Goal: Find specific page/section: Find specific page/section

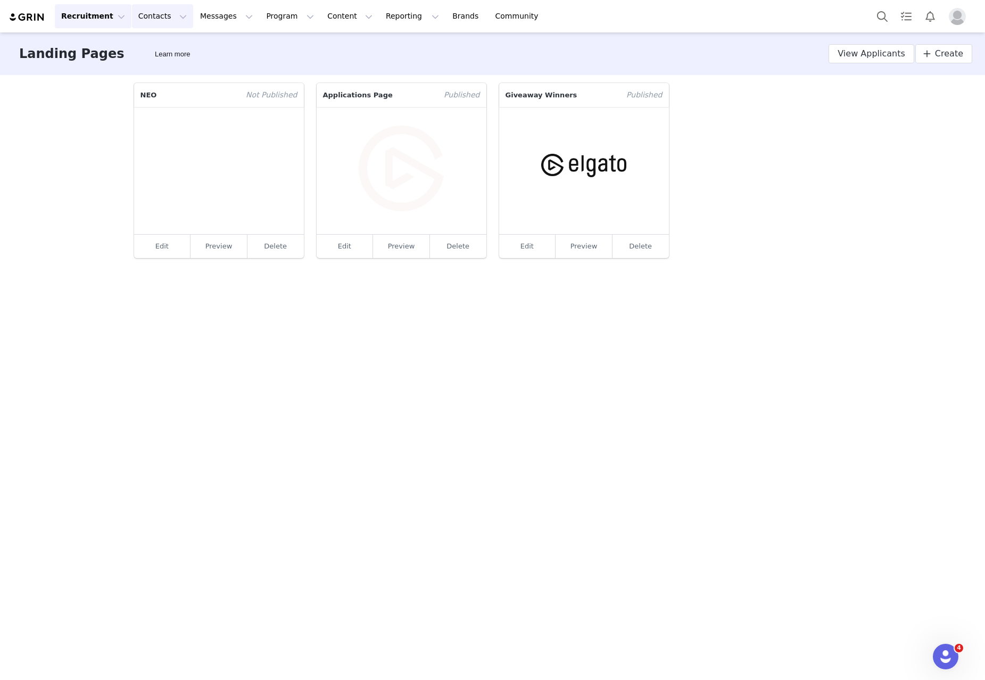
click at [151, 15] on button "Contacts Contacts" at bounding box center [162, 16] width 61 height 24
click at [157, 45] on p "Creators" at bounding box center [146, 47] width 32 height 11
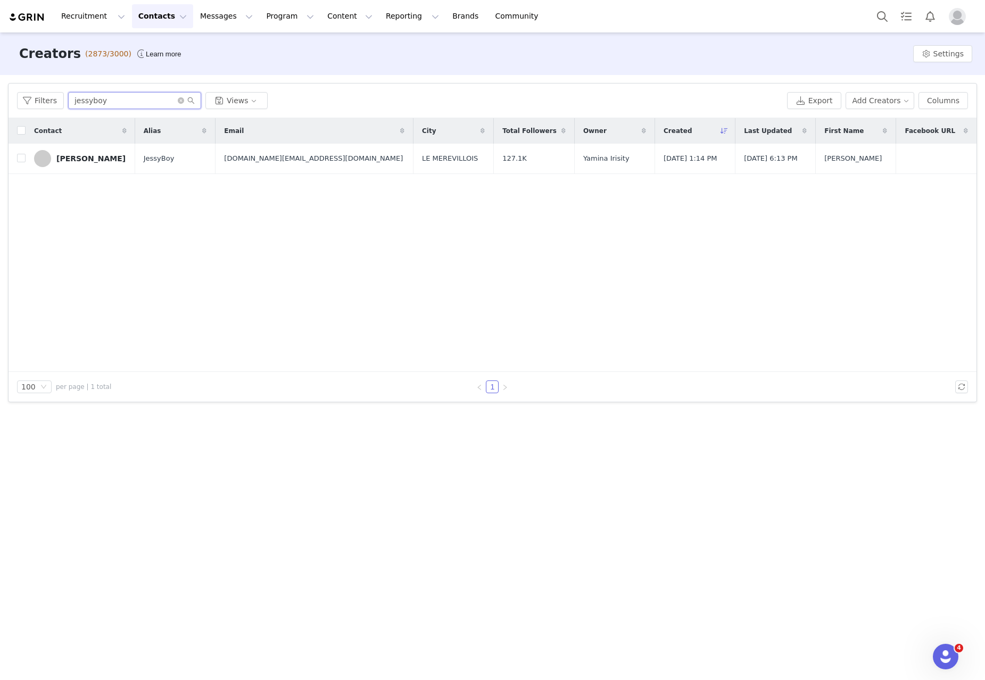
click at [132, 102] on input "jessyboy" at bounding box center [134, 100] width 133 height 17
paste input "[EMAIL_ADDRESS][DOMAIN_NAME]"
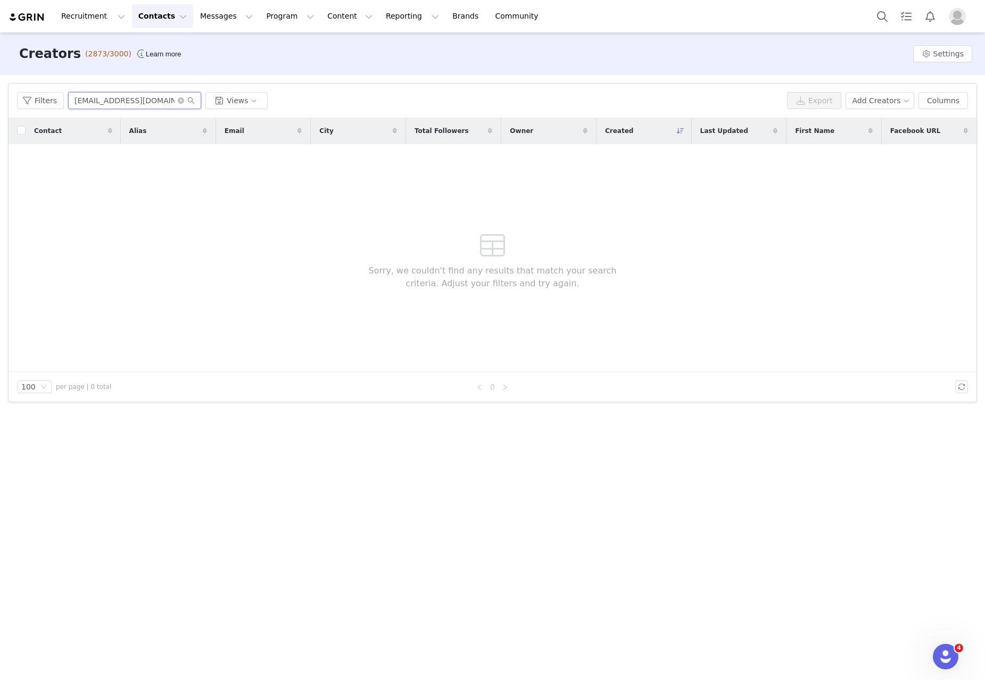
click at [112, 106] on input "[EMAIL_ADDRESS][DOMAIN_NAME]" at bounding box center [134, 100] width 133 height 17
paste input "[EMAIL_ADDRESS]"
click at [96, 102] on input "[EMAIL_ADDRESS][DOMAIN_NAME]" at bounding box center [134, 100] width 133 height 17
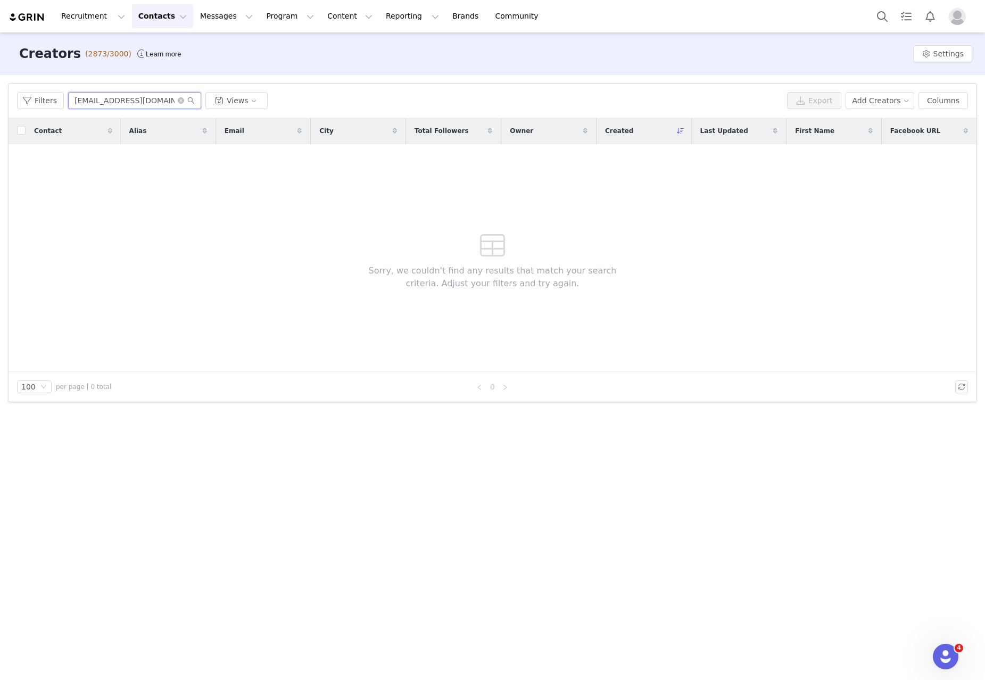
click at [96, 102] on input "[EMAIL_ADDRESS][DOMAIN_NAME]" at bounding box center [134, 100] width 133 height 17
paste input "[PERSON_NAME][EMAIL_ADDRESS]"
click at [133, 104] on input "[PERSON_NAME][EMAIL_ADDRESS][DOMAIN_NAME]" at bounding box center [134, 100] width 133 height 17
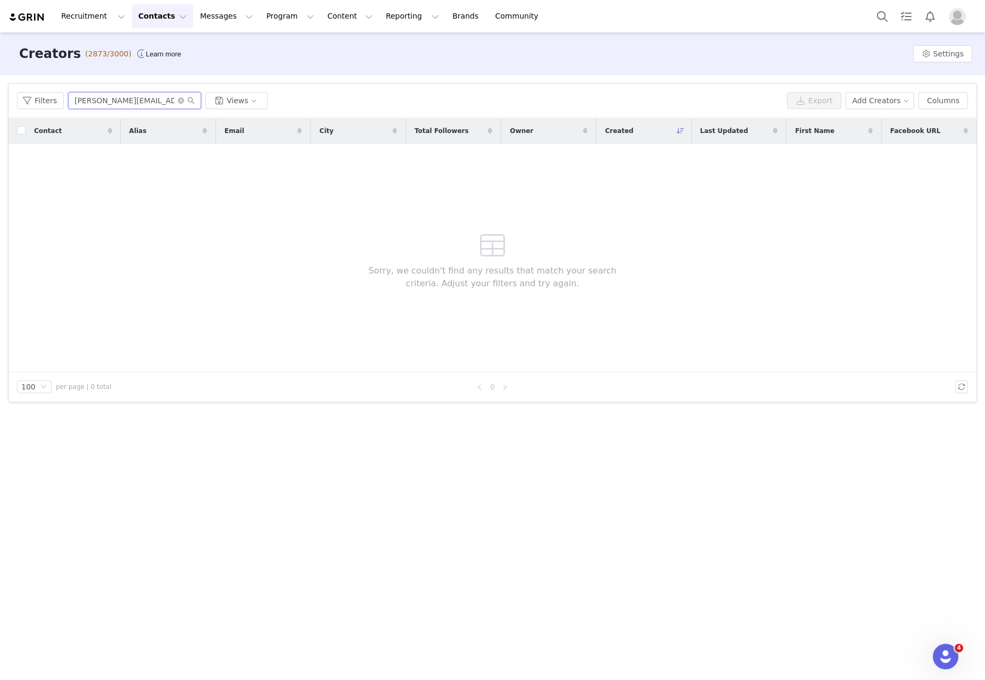
click at [133, 104] on input "[PERSON_NAME][EMAIL_ADDRESS][DOMAIN_NAME]" at bounding box center [134, 100] width 133 height 17
paste input "[DOMAIN_NAME][EMAIL_ADDRESS][DOMAIN_NAME]"
click at [121, 93] on input "[DOMAIN_NAME][EMAIL_ADDRESS][DOMAIN_NAME]" at bounding box center [134, 100] width 133 height 17
click at [122, 93] on input "[DOMAIN_NAME][EMAIL_ADDRESS][DOMAIN_NAME]" at bounding box center [134, 100] width 133 height 17
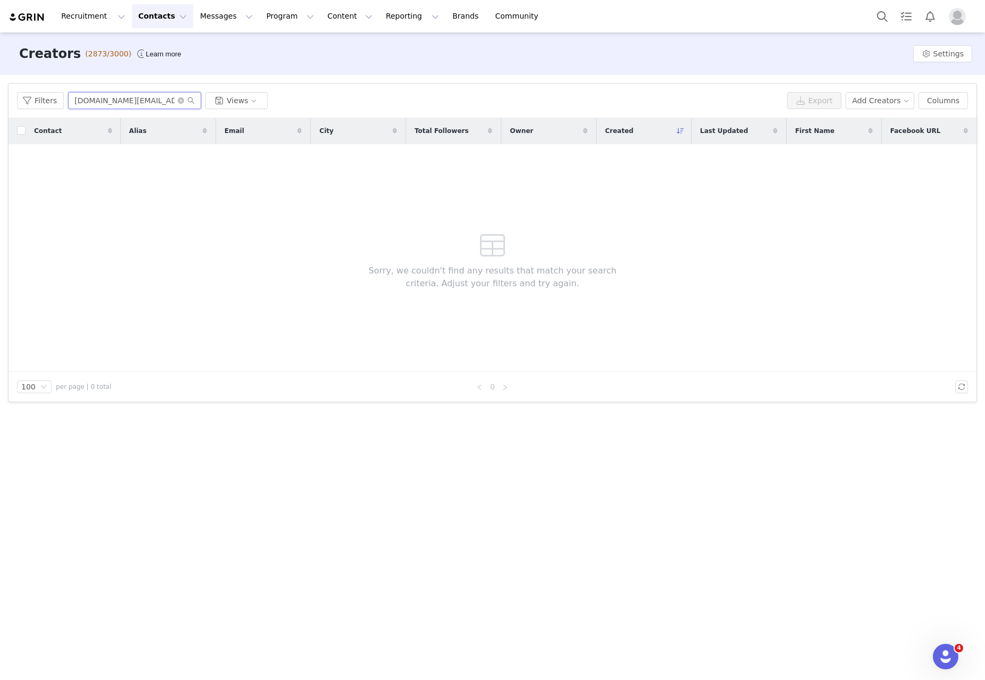
paste input "[PERSON_NAME][EMAIL_ADDRESS][DOMAIN_NAME]"
click at [119, 100] on input "[PERSON_NAME][EMAIL_ADDRESS][DOMAIN_NAME]" at bounding box center [134, 100] width 133 height 17
paste input "[EMAIL_ADDRESS][DOMAIN_NAME]"
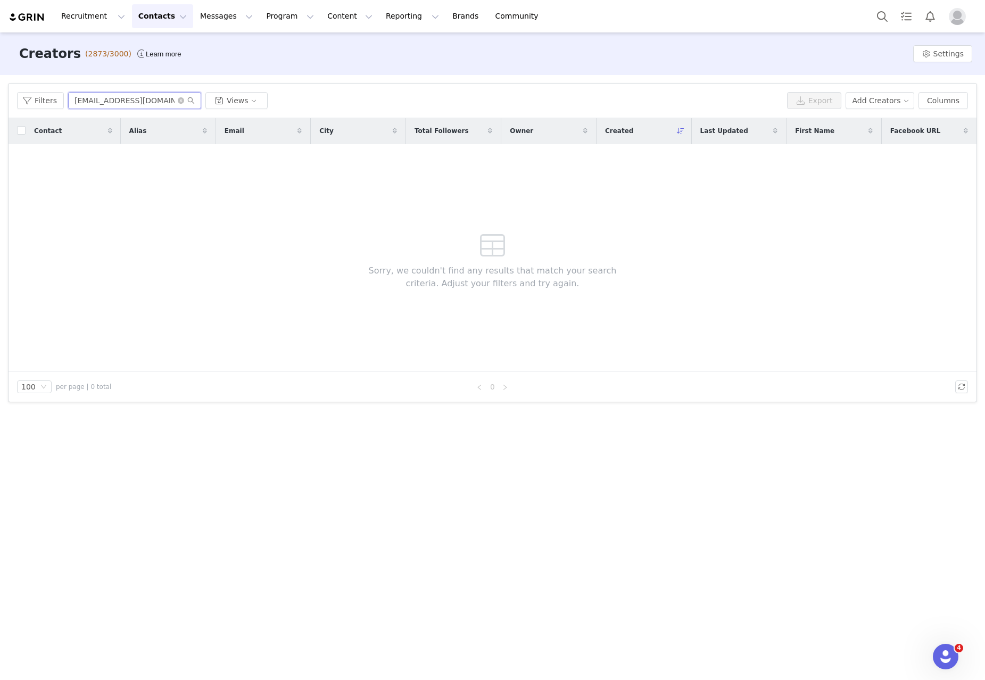
click at [123, 101] on input "[EMAIL_ADDRESS][DOMAIN_NAME]" at bounding box center [134, 100] width 133 height 17
paste input "[EMAIL_ADDRESS][DOMAIN_NAME]"
click at [131, 97] on input "[EMAIL_ADDRESS][DOMAIN_NAME]" at bounding box center [134, 100] width 133 height 17
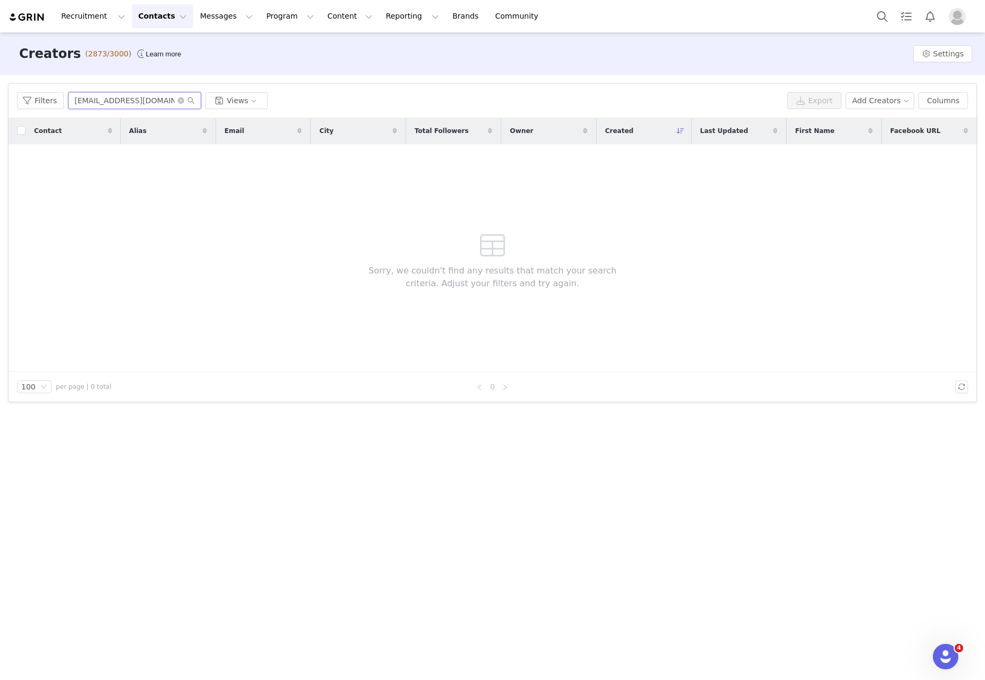
click at [131, 97] on input "[EMAIL_ADDRESS][DOMAIN_NAME]" at bounding box center [134, 100] width 133 height 17
paste input "s4m1irr123"
click at [129, 95] on input "[EMAIL_ADDRESS][DOMAIN_NAME]" at bounding box center [134, 100] width 133 height 17
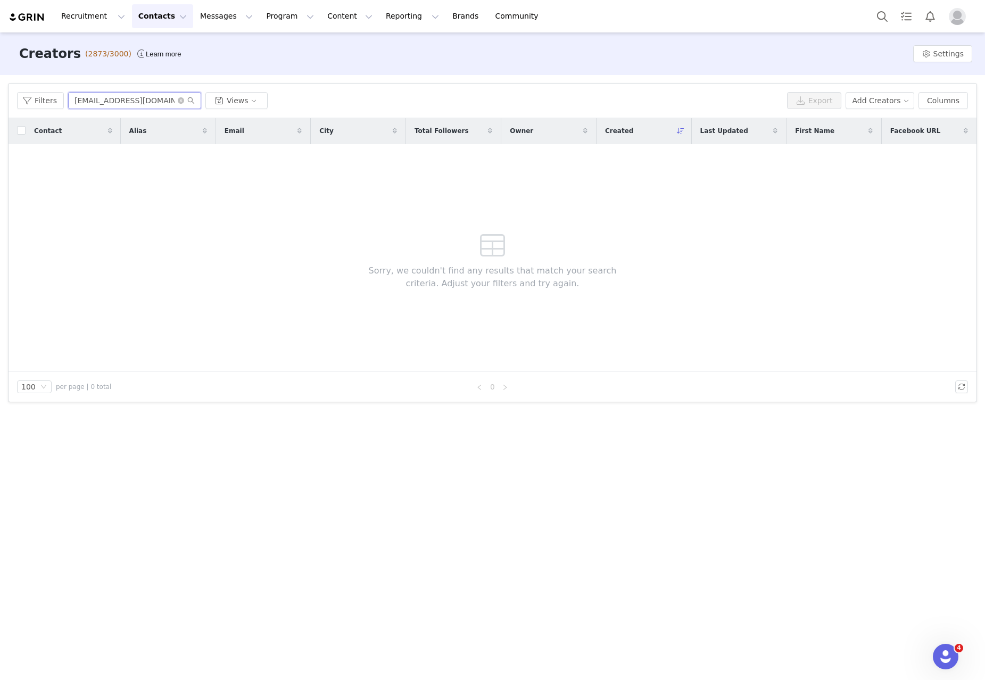
click at [129, 95] on input "[EMAIL_ADDRESS][DOMAIN_NAME]" at bounding box center [134, 100] width 133 height 17
paste input "mrdurisimo"
click at [110, 97] on input "[EMAIL_ADDRESS][DOMAIN_NAME]" at bounding box center [134, 100] width 133 height 17
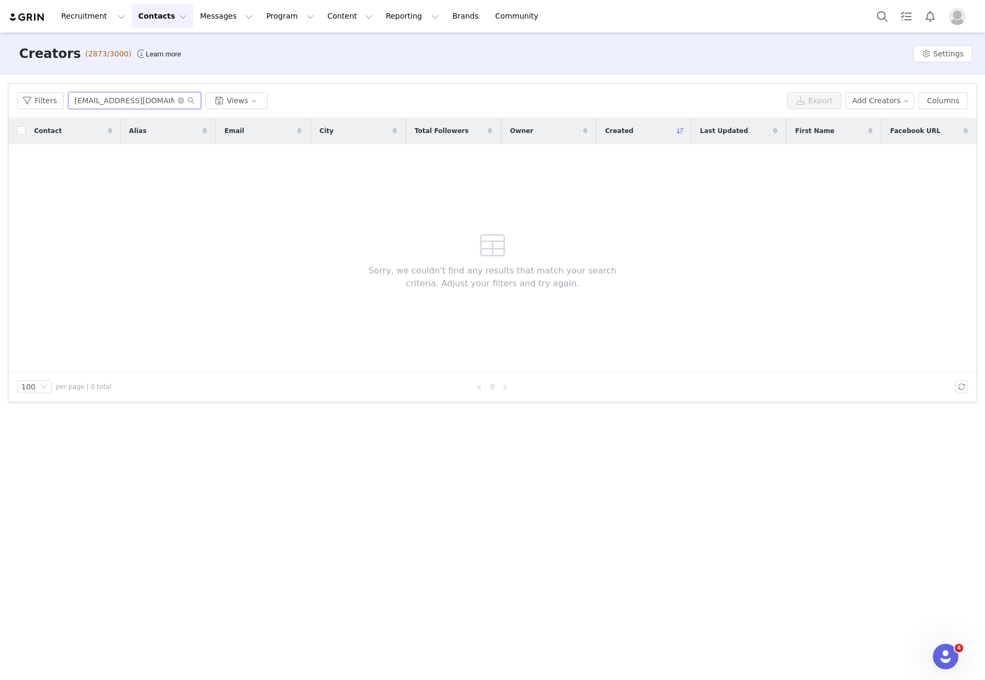
paste input "lawrencecai23"
click at [108, 101] on input "[EMAIL_ADDRESS][DOMAIN_NAME]" at bounding box center [134, 100] width 133 height 17
paste input "joshuatosland"
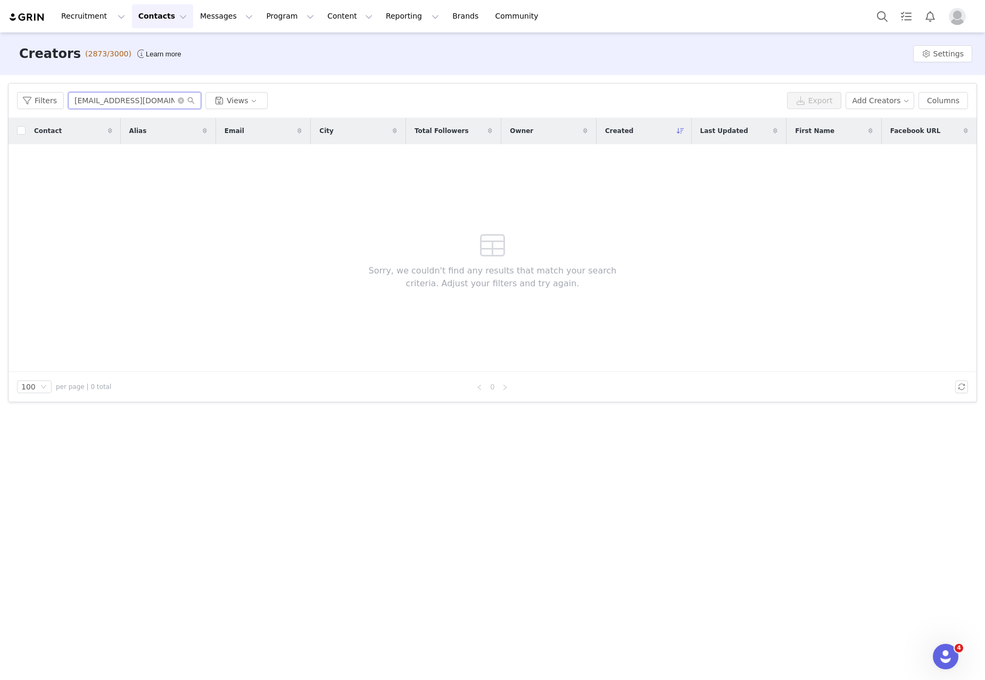
click at [134, 100] on input "[EMAIL_ADDRESS][DOMAIN_NAME]" at bounding box center [134, 100] width 133 height 17
paste input "[EMAIL_ADDRESS][DOMAIN_NAME]"
click at [104, 107] on input "[EMAIL_ADDRESS][DOMAIN_NAME]" at bounding box center [134, 100] width 133 height 17
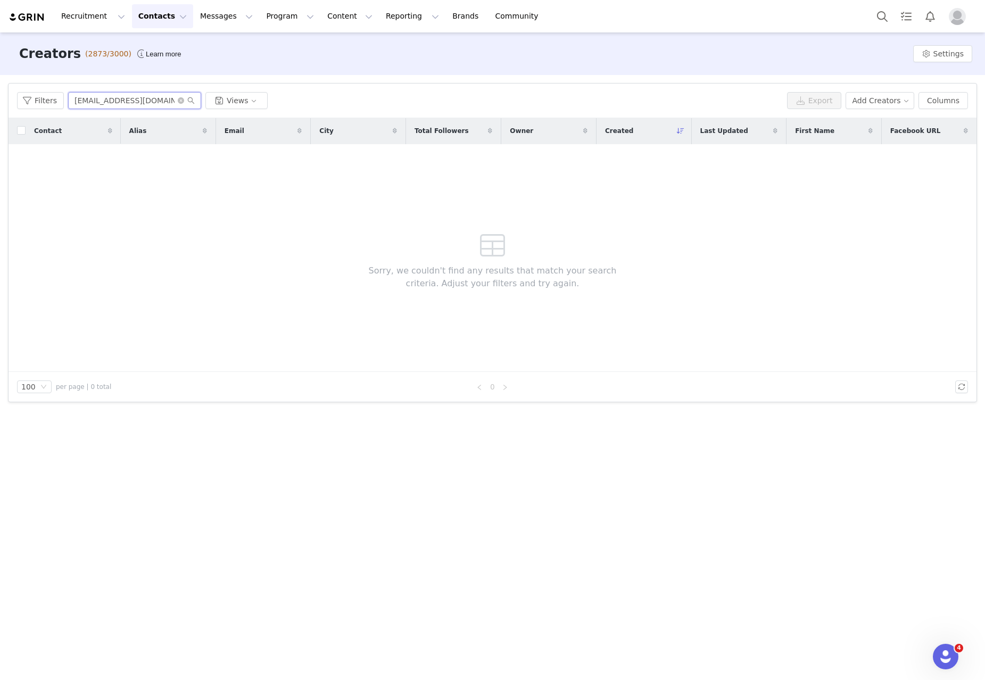
click at [104, 107] on input "[EMAIL_ADDRESS][DOMAIN_NAME]" at bounding box center [134, 100] width 133 height 17
paste input "[PERSON_NAME][EMAIL_ADDRESS][PERSON_NAME][DOMAIN_NAME]"
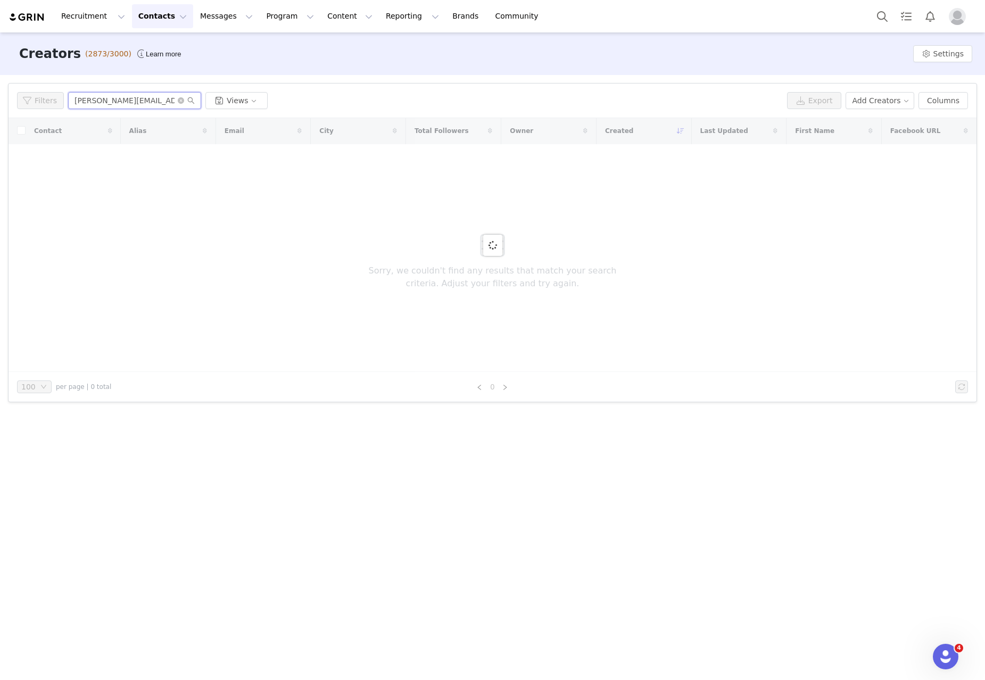
type input "[PERSON_NAME][EMAIL_ADDRESS][PERSON_NAME][DOMAIN_NAME]"
